Goal: Book appointment/travel/reservation

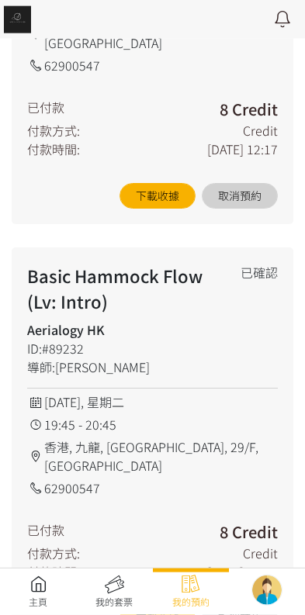
scroll to position [514, 0]
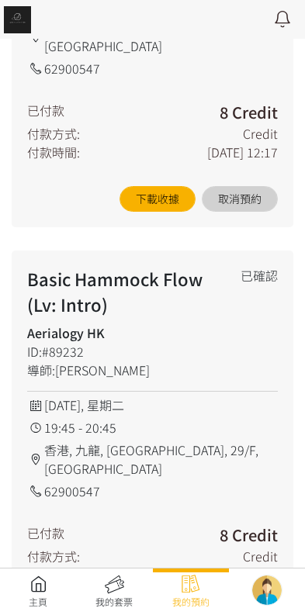
click at [36, 587] on link at bounding box center [38, 592] width 76 height 34
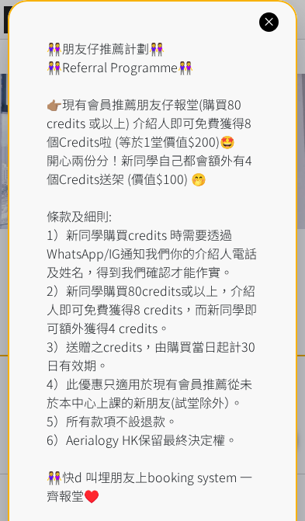
click at [268, 29] on icon at bounding box center [268, 22] width 15 height 15
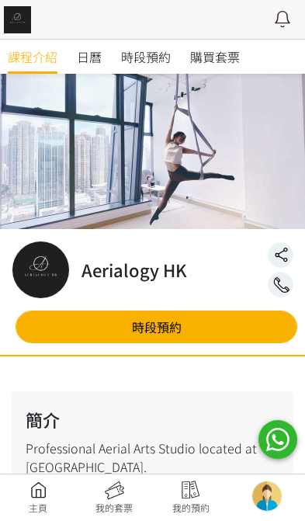
click at [148, 57] on span "時段預約" at bounding box center [146, 56] width 50 height 19
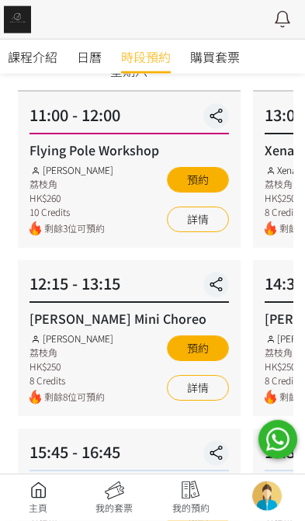
scroll to position [116, 0]
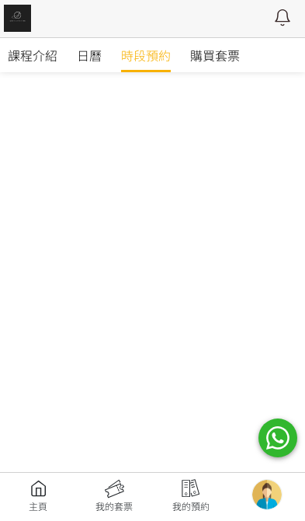
scroll to position [602, 0]
